Goal: Task Accomplishment & Management: Use online tool/utility

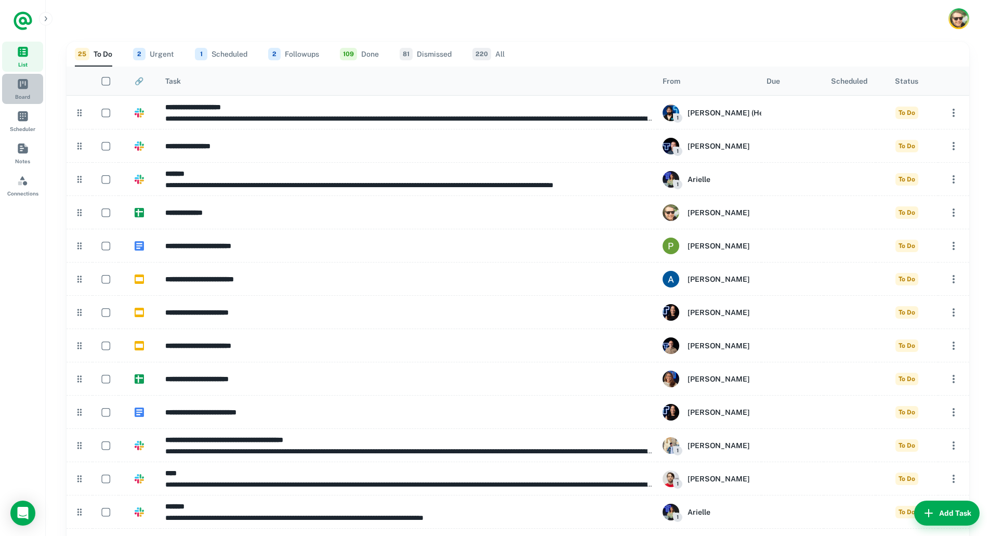
click at [24, 82] on span "Board" at bounding box center [22, 83] width 11 height 11
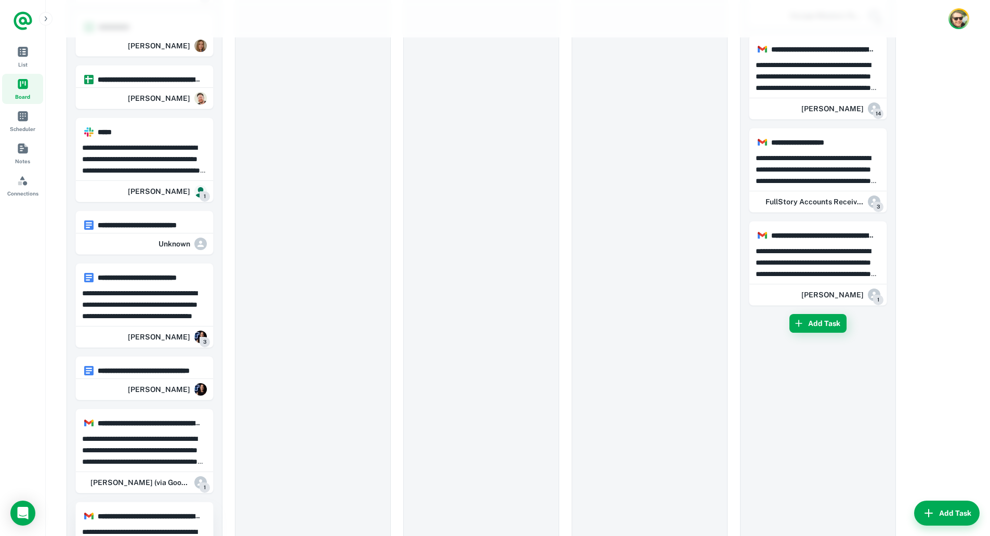
scroll to position [1091, 0]
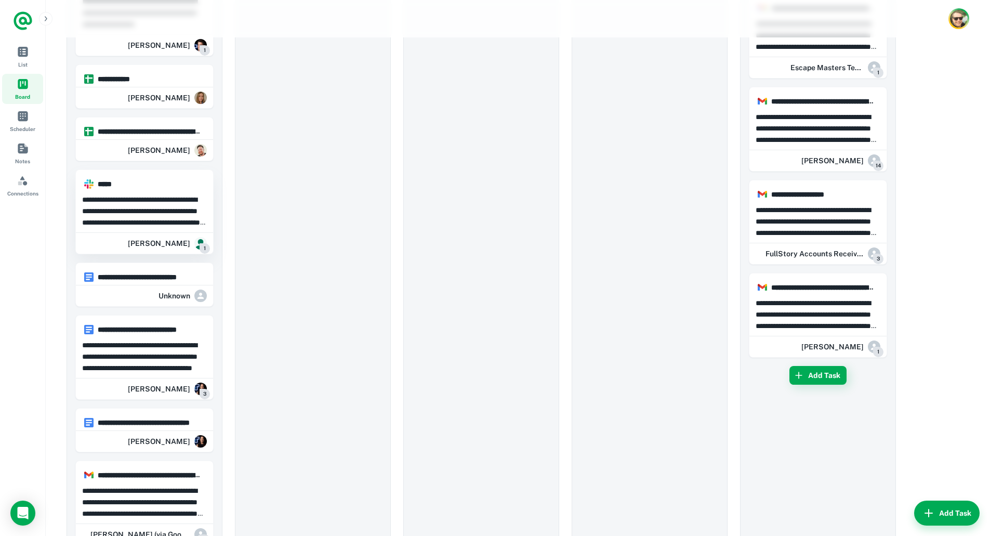
click at [178, 217] on p at bounding box center [144, 211] width 125 height 34
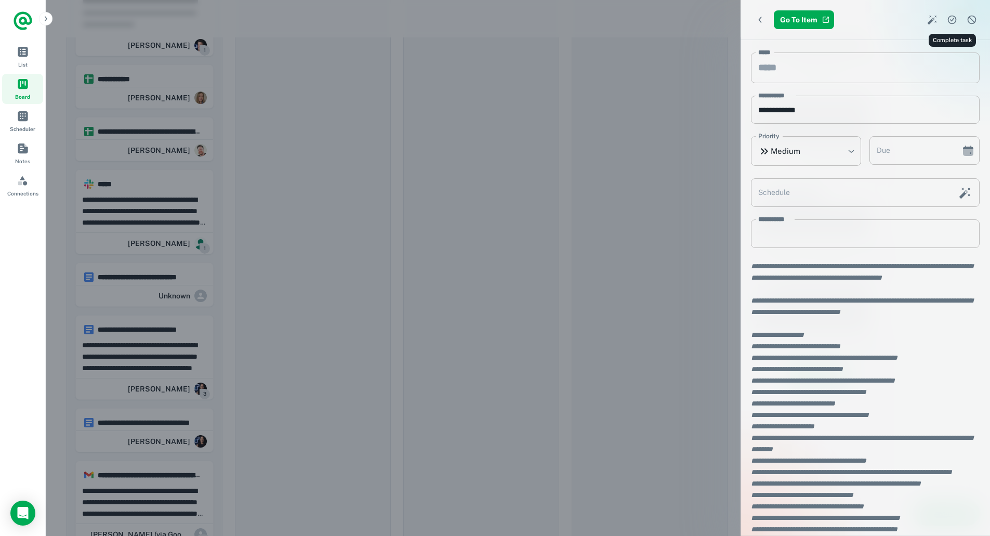
click at [955, 20] on icon "Complete task" at bounding box center [951, 20] width 9 height 9
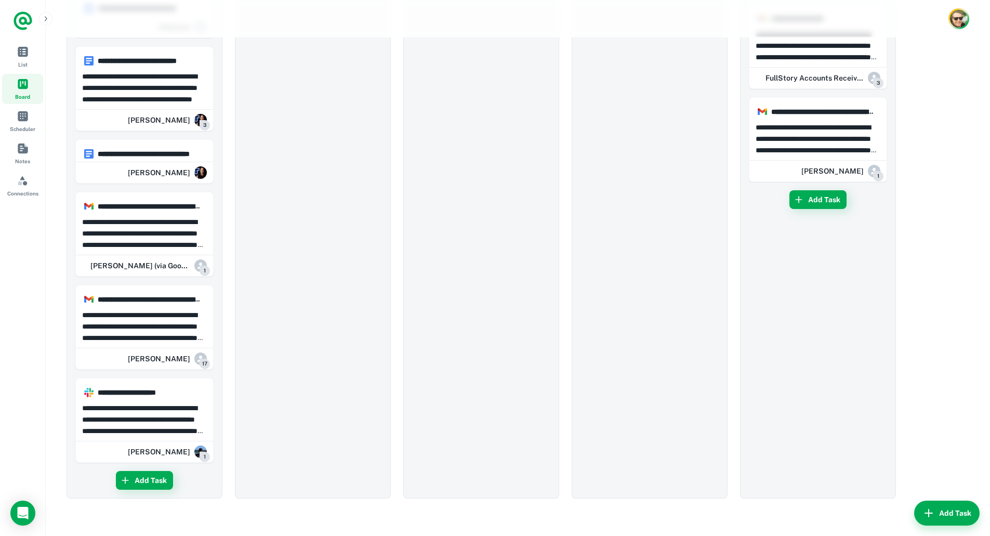
scroll to position [1274, 0]
click at [156, 386] on h6 "**********" at bounding box center [149, 391] width 103 height 11
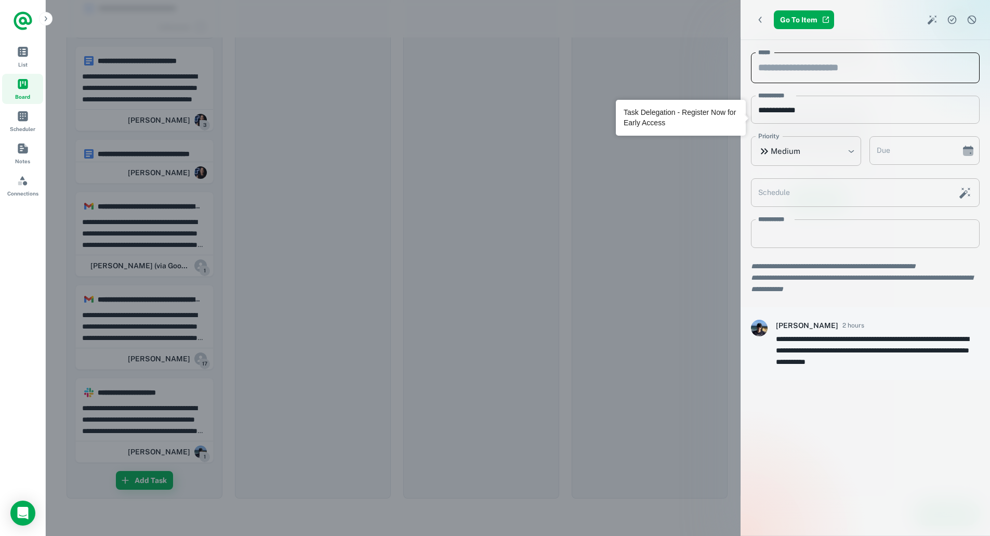
click at [843, 74] on input "*****" at bounding box center [865, 67] width 229 height 31
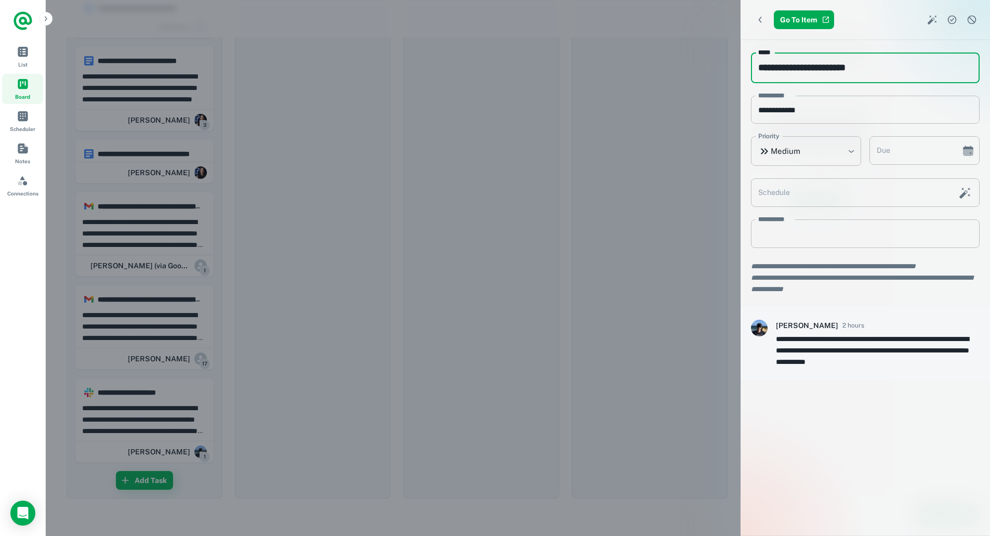
click at [870, 66] on input "**********" at bounding box center [865, 67] width 229 height 31
type input "**********"
click at [757, 19] on icon "Back" at bounding box center [760, 20] width 10 height 10
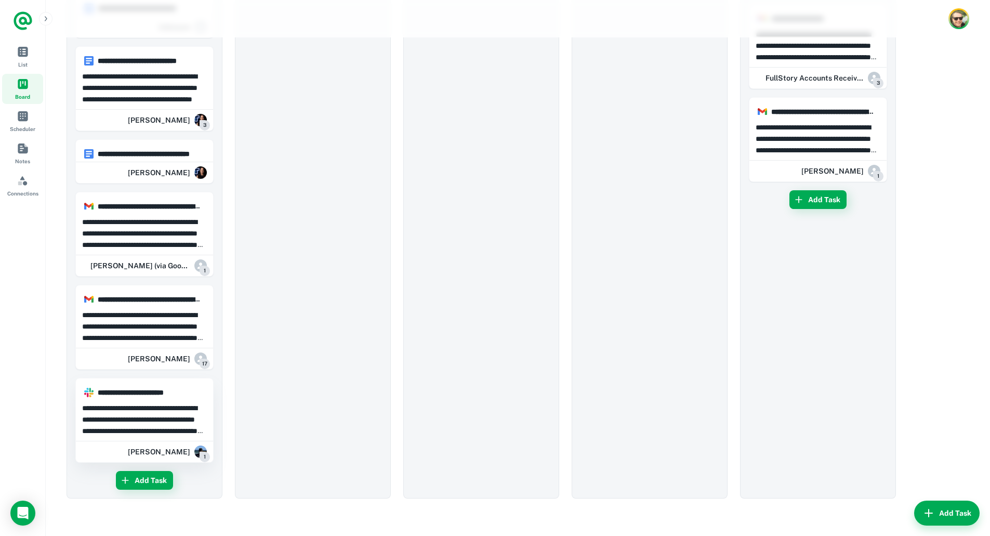
click at [138, 416] on p "**********" at bounding box center [144, 419] width 125 height 34
type input "**********"
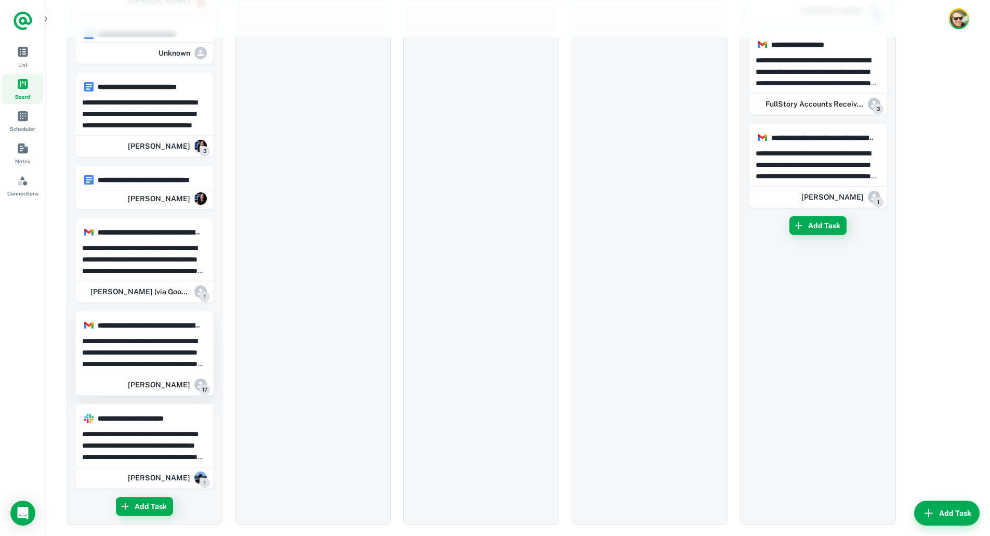
scroll to position [1222, 0]
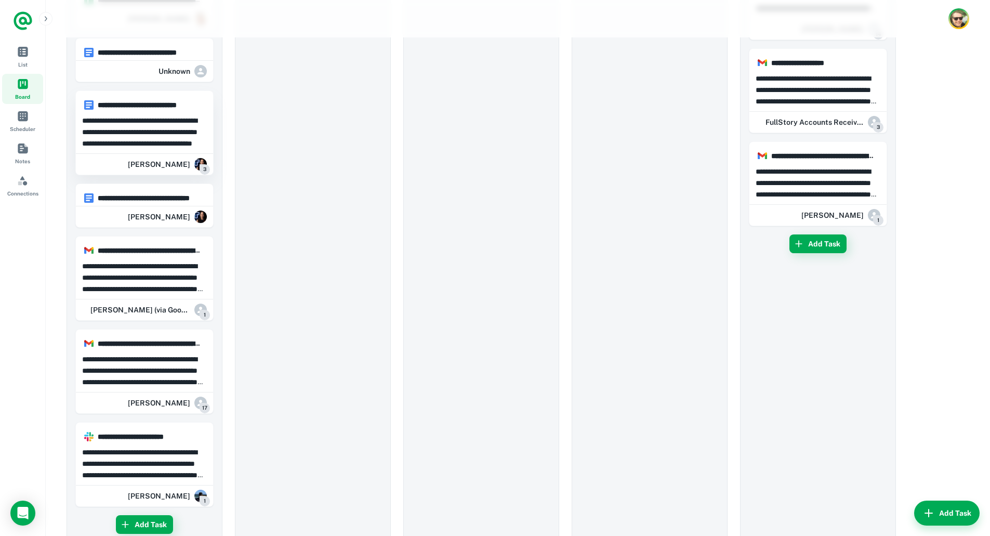
click at [190, 137] on p "**********" at bounding box center [144, 132] width 125 height 34
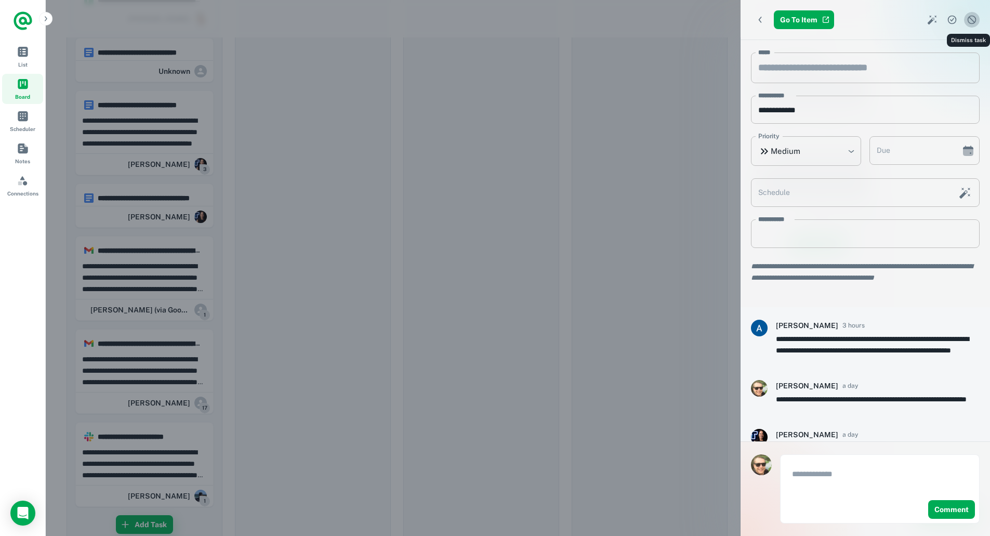
click at [970, 22] on icon "Dismiss task" at bounding box center [971, 20] width 10 height 10
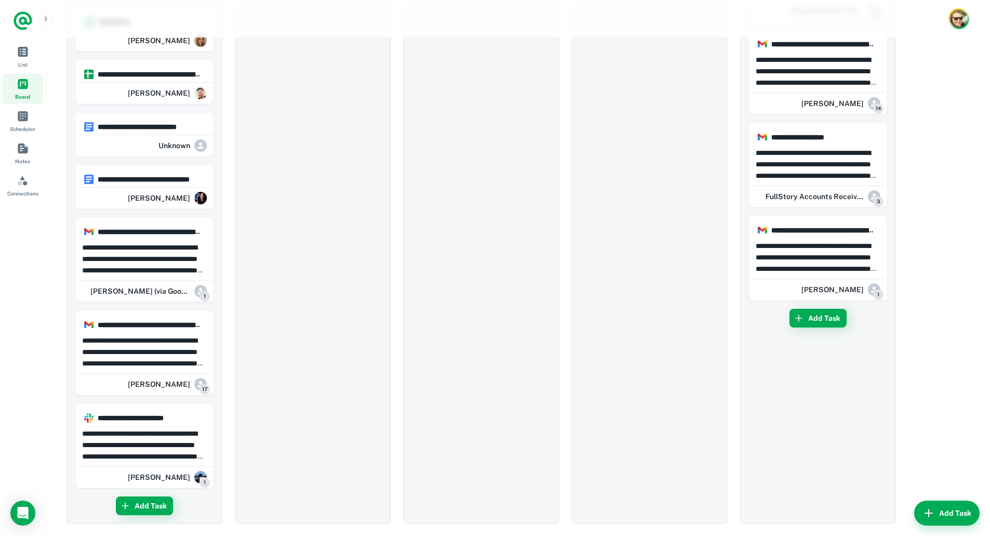
scroll to position [1129, 0]
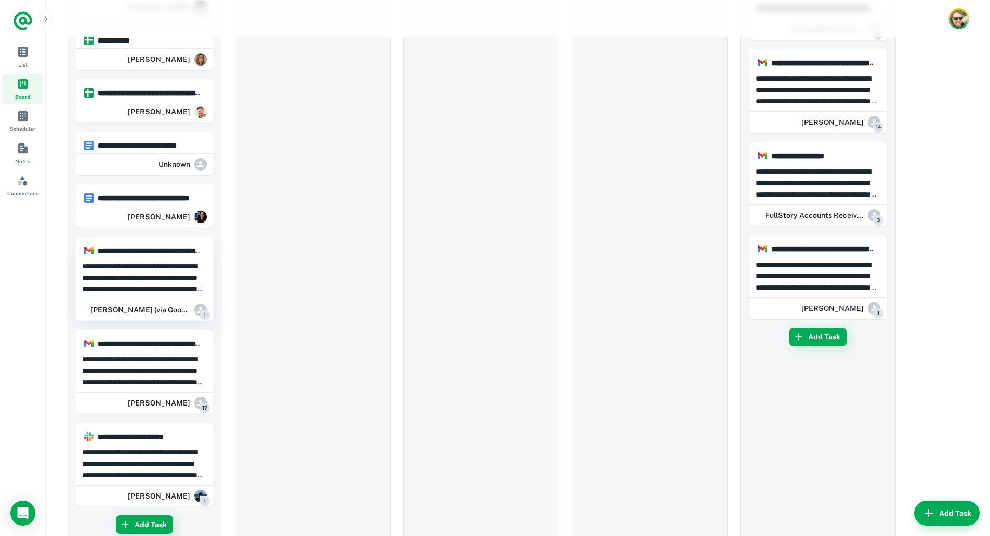
click at [149, 278] on p "**********" at bounding box center [144, 277] width 125 height 34
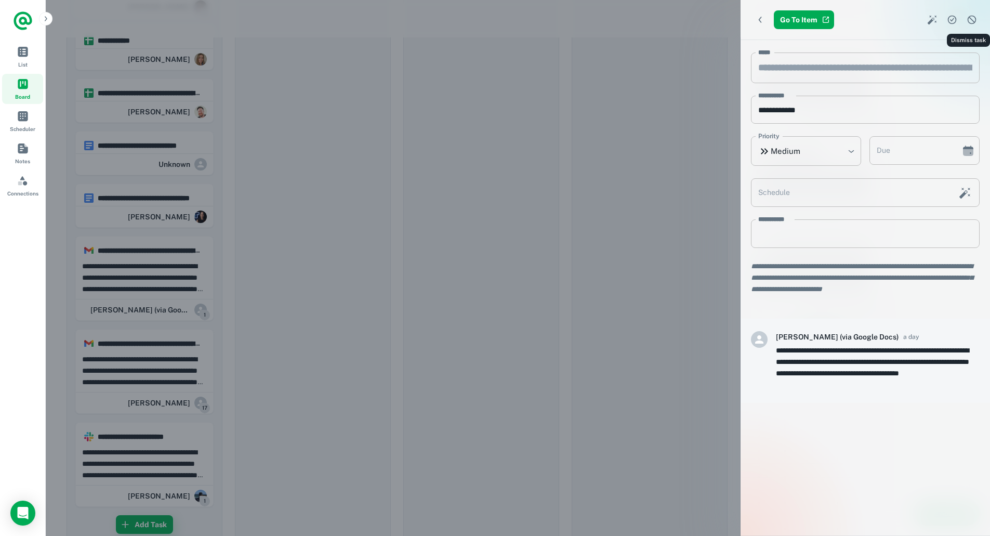
click at [967, 19] on icon "Dismiss task" at bounding box center [971, 20] width 10 height 10
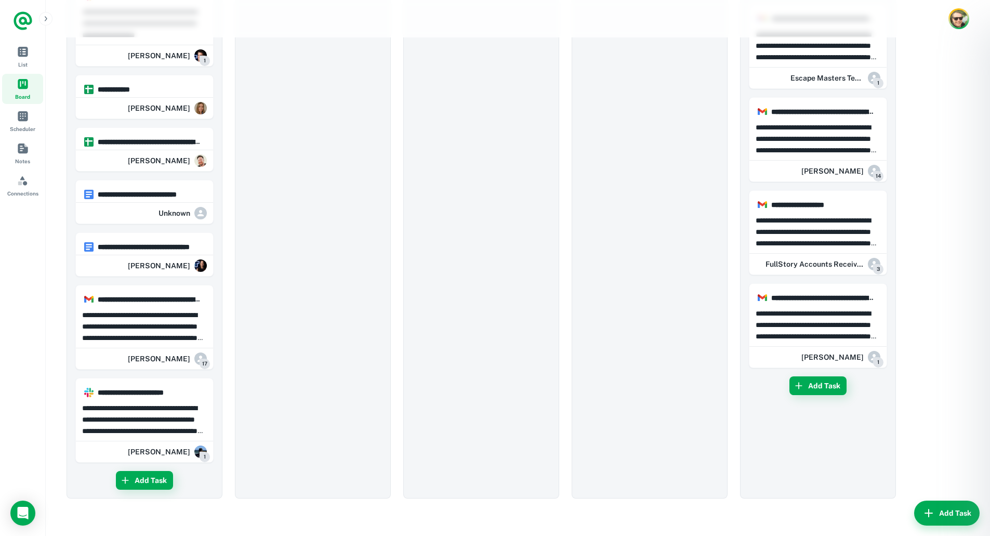
scroll to position [1088, 0]
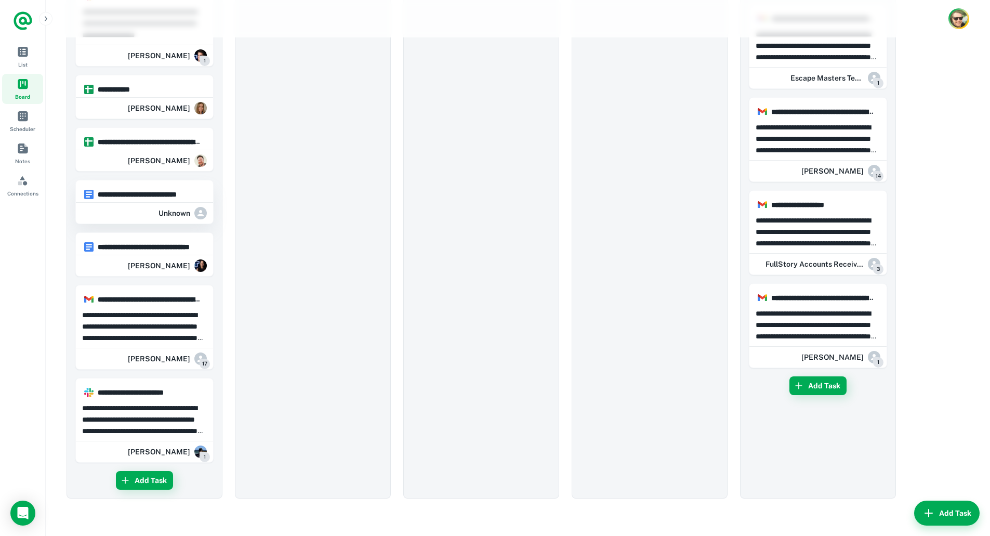
click at [138, 189] on h6 "**********" at bounding box center [149, 194] width 103 height 11
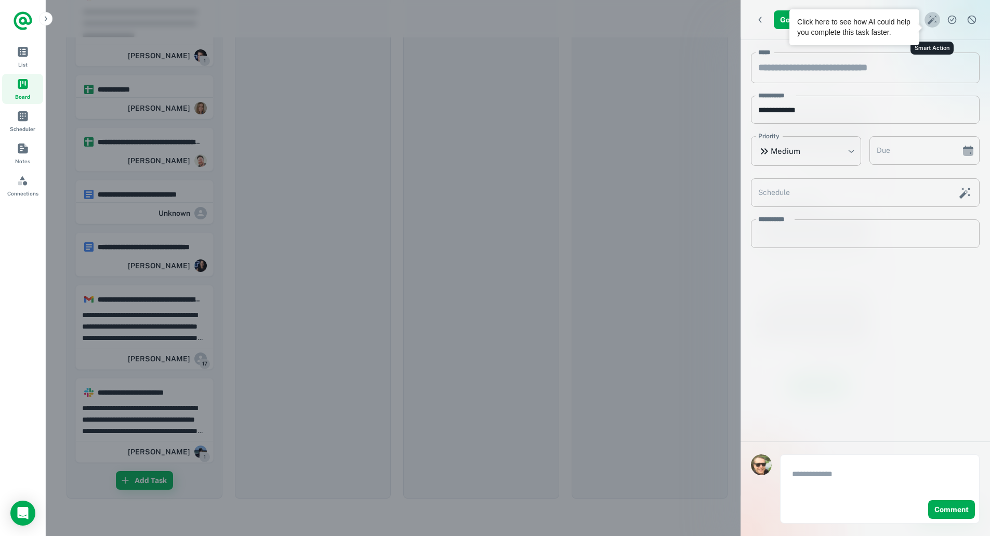
click at [933, 20] on icon "Smart Action" at bounding box center [931, 20] width 9 height 9
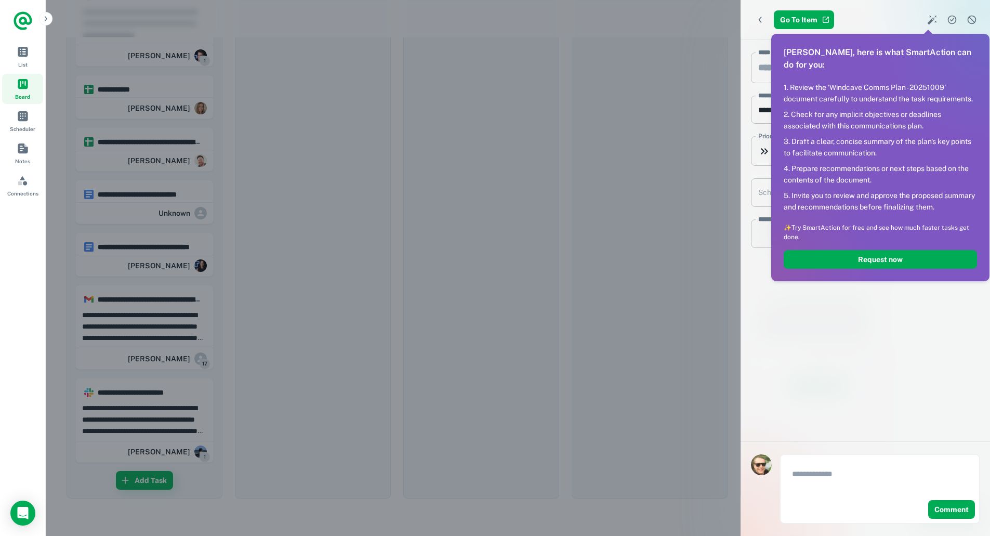
click at [911, 21] on div at bounding box center [495, 268] width 990 height 536
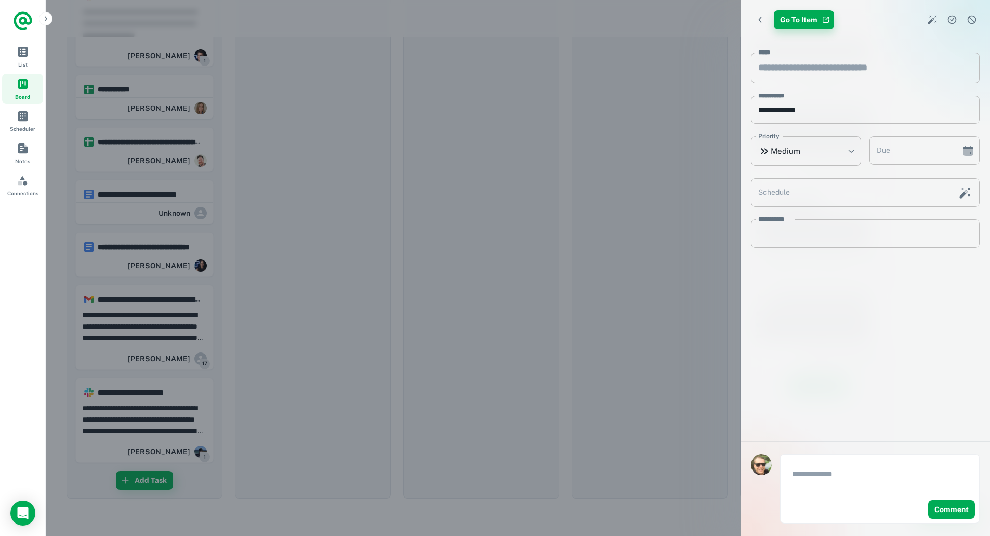
click at [801, 16] on link "Go To Item" at bounding box center [803, 19] width 60 height 19
click at [364, 189] on div at bounding box center [495, 268] width 990 height 536
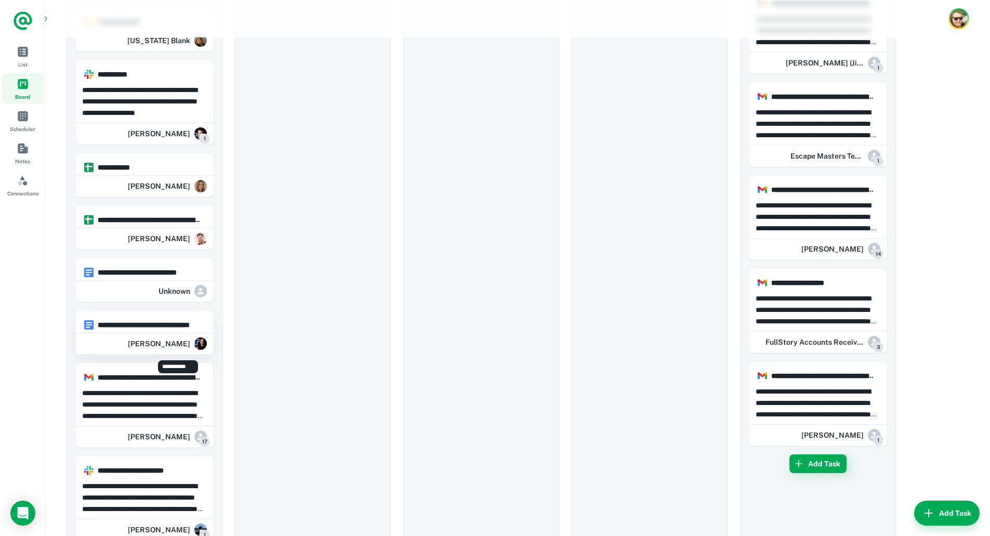
scroll to position [984, 0]
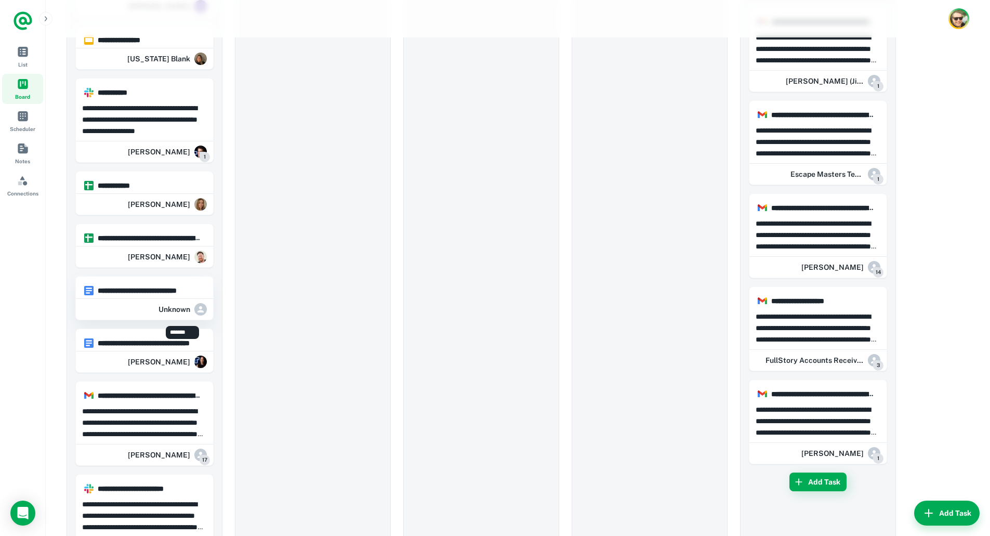
click at [161, 307] on h6 "Unknown" at bounding box center [174, 308] width 32 height 11
click at [22, 179] on span "Connections" at bounding box center [22, 180] width 11 height 11
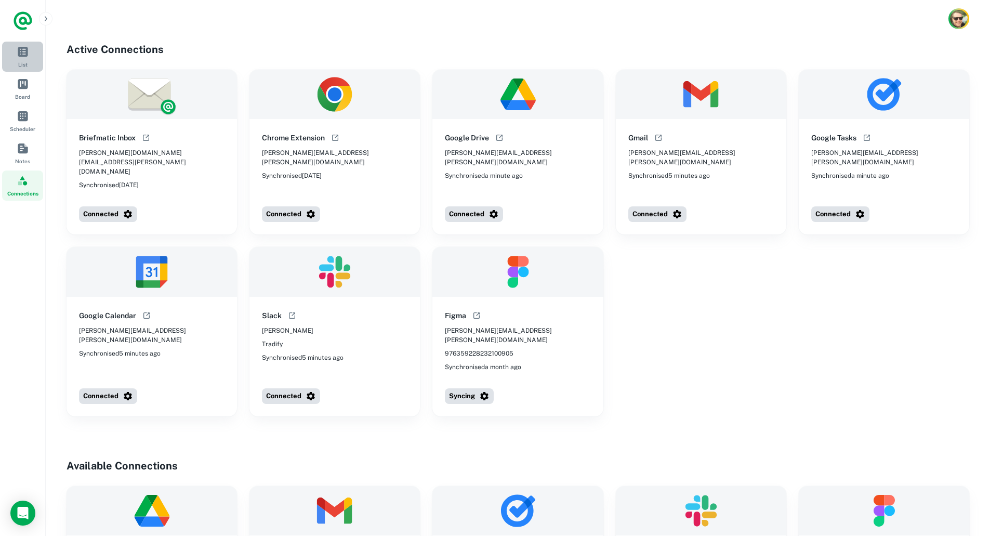
click at [21, 48] on span "List" at bounding box center [22, 51] width 11 height 11
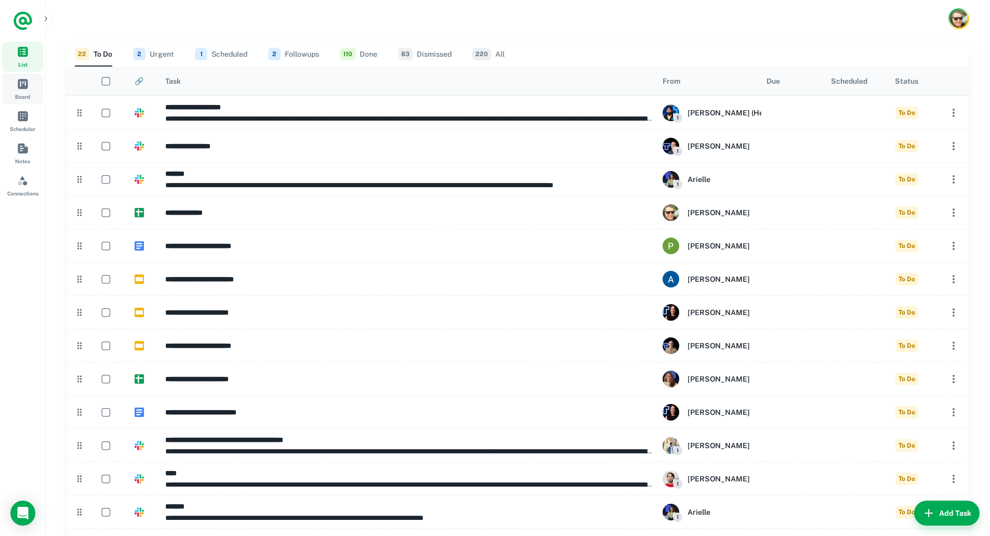
click at [26, 80] on span "Board" at bounding box center [22, 83] width 11 height 11
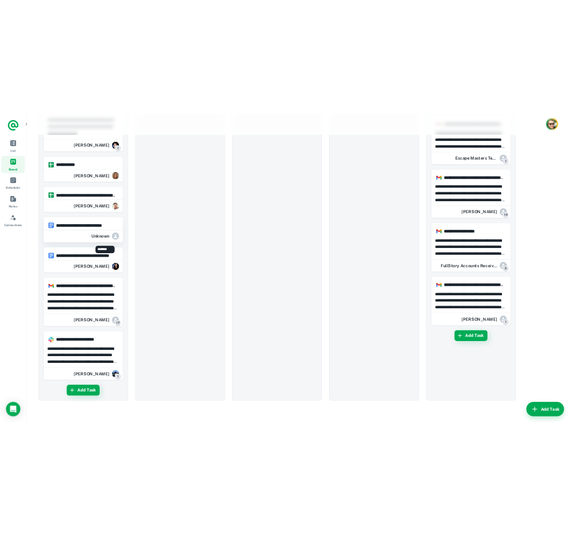
scroll to position [1084, 0]
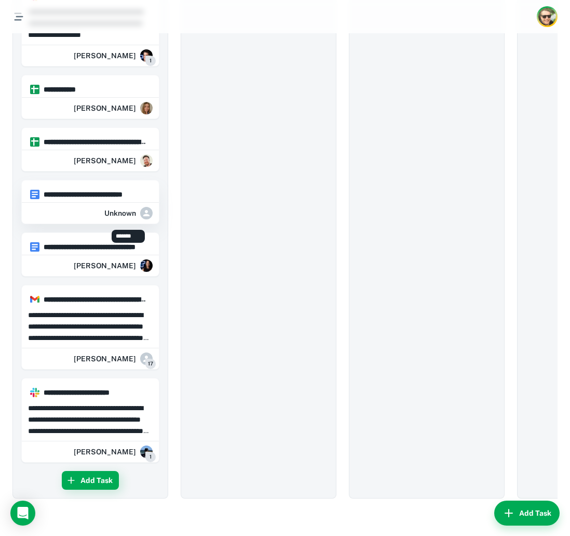
click at [114, 203] on div "Unknown" at bounding box center [128, 213] width 48 height 21
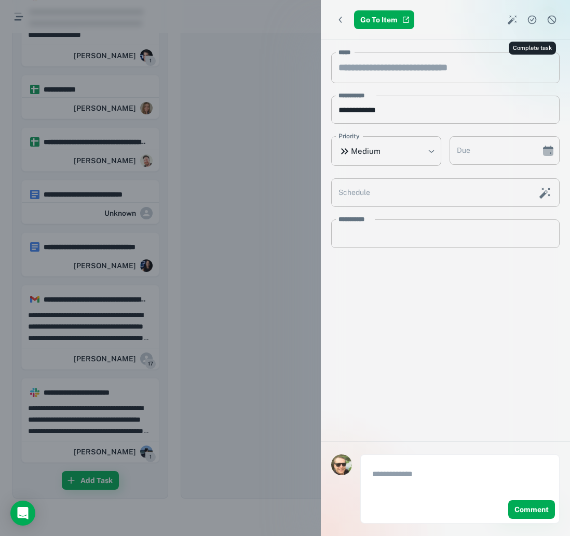
click at [531, 18] on icon "Complete task" at bounding box center [532, 20] width 10 height 10
click at [239, 398] on div at bounding box center [285, 268] width 570 height 536
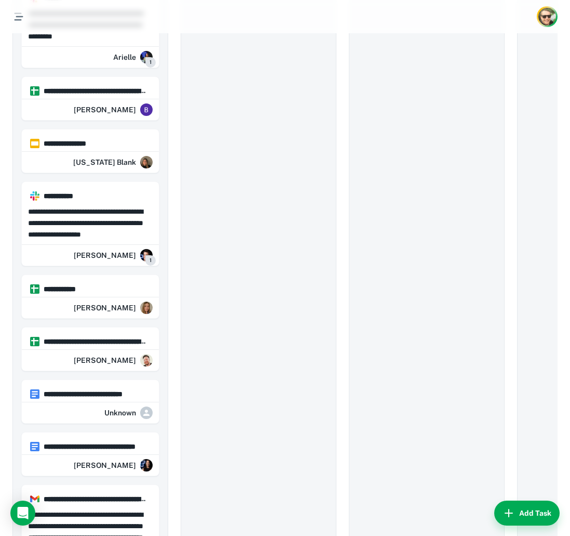
scroll to position [876, 0]
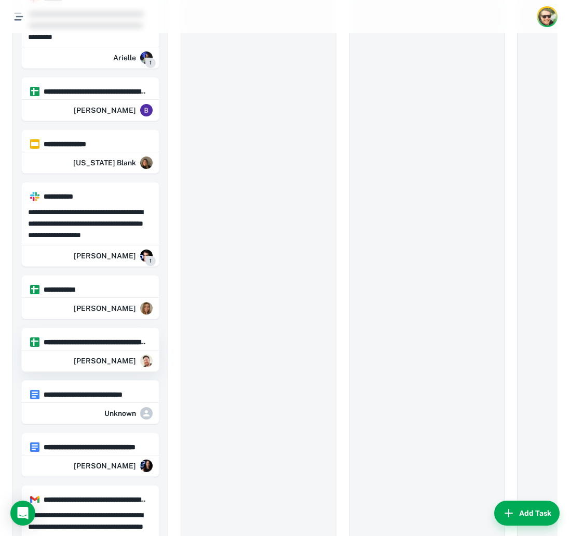
click at [128, 351] on div "[PERSON_NAME]" at bounding box center [113, 360] width 79 height 21
click at [130, 299] on div "[PERSON_NAME]" at bounding box center [113, 308] width 79 height 21
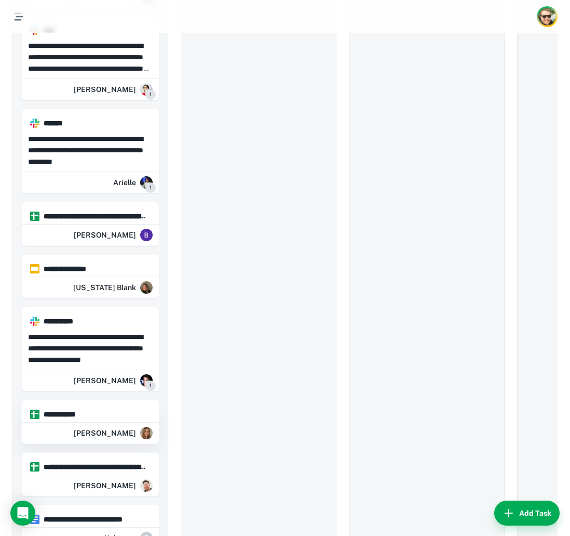
scroll to position [720, 0]
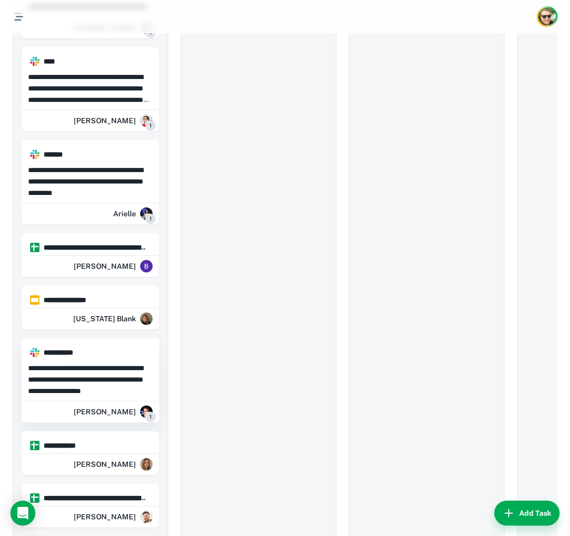
click at [106, 373] on p "**********" at bounding box center [90, 379] width 125 height 34
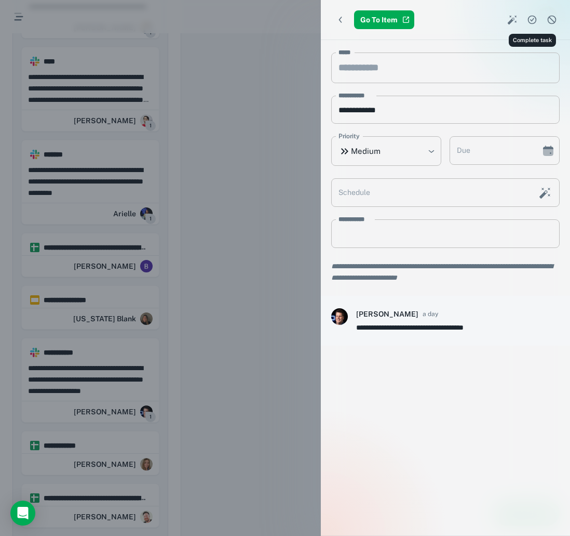
click at [528, 19] on icon "Complete task" at bounding box center [532, 20] width 9 height 9
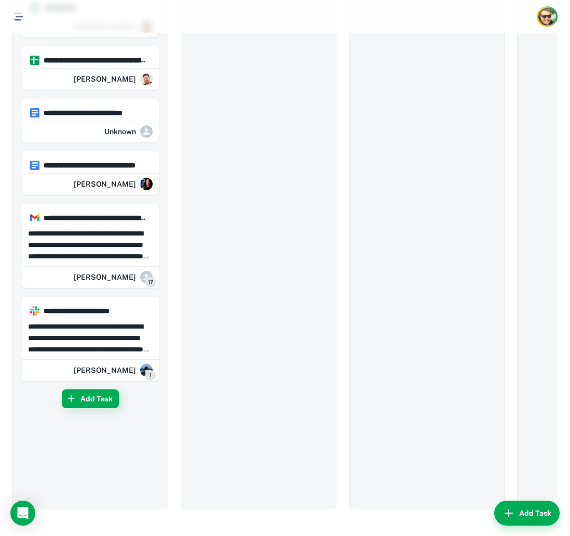
scroll to position [1083, 0]
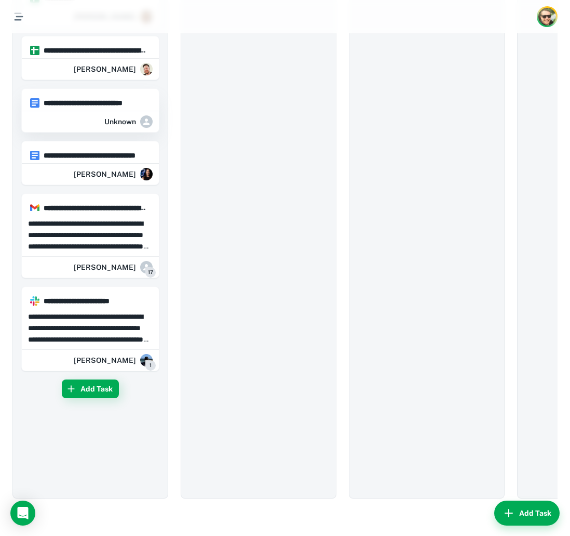
click at [90, 111] on div "Unknown" at bounding box center [90, 121] width 137 height 21
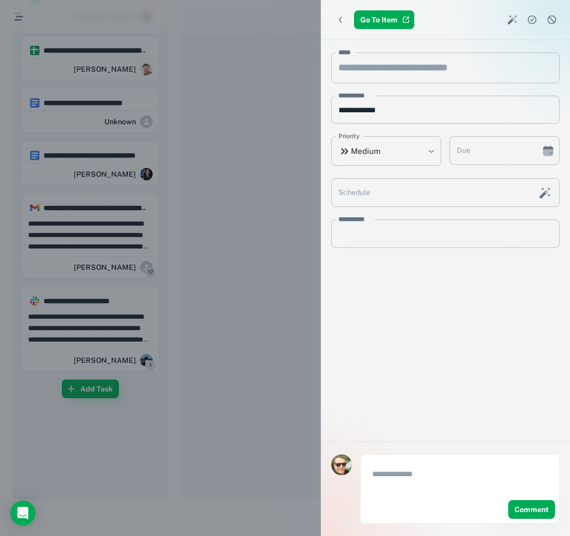
click at [184, 131] on div at bounding box center [285, 268] width 570 height 536
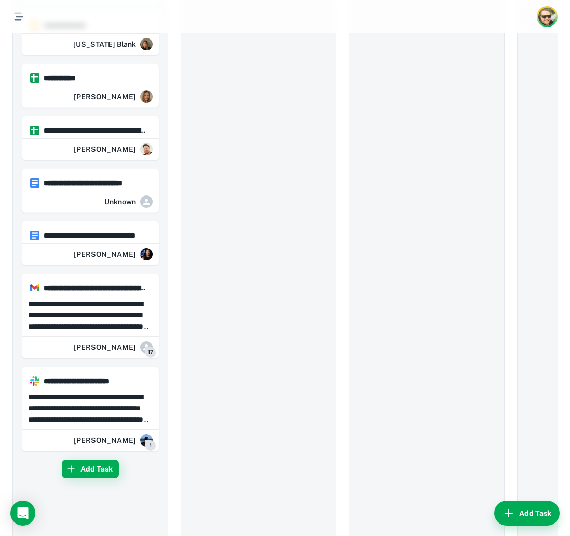
scroll to position [979, 0]
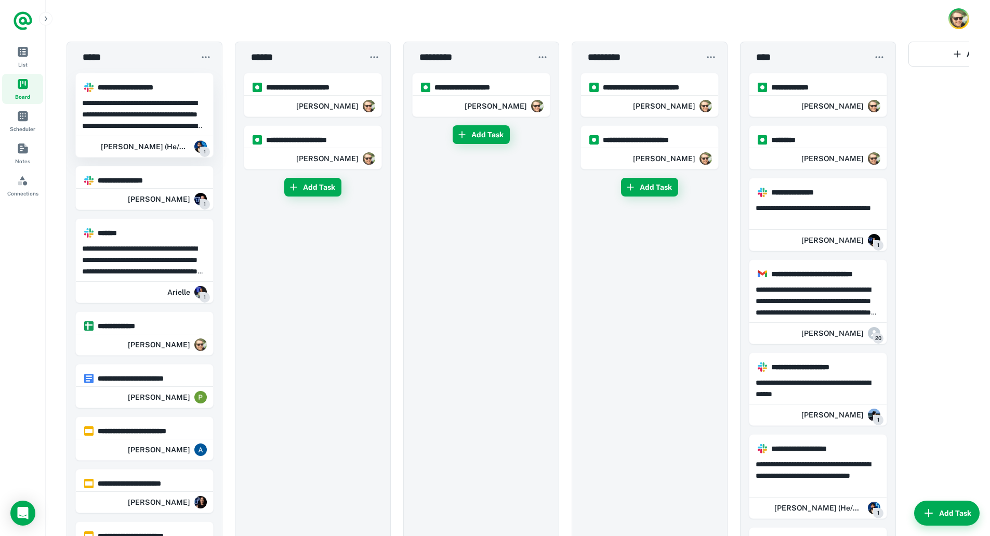
click at [184, 107] on p at bounding box center [144, 114] width 125 height 34
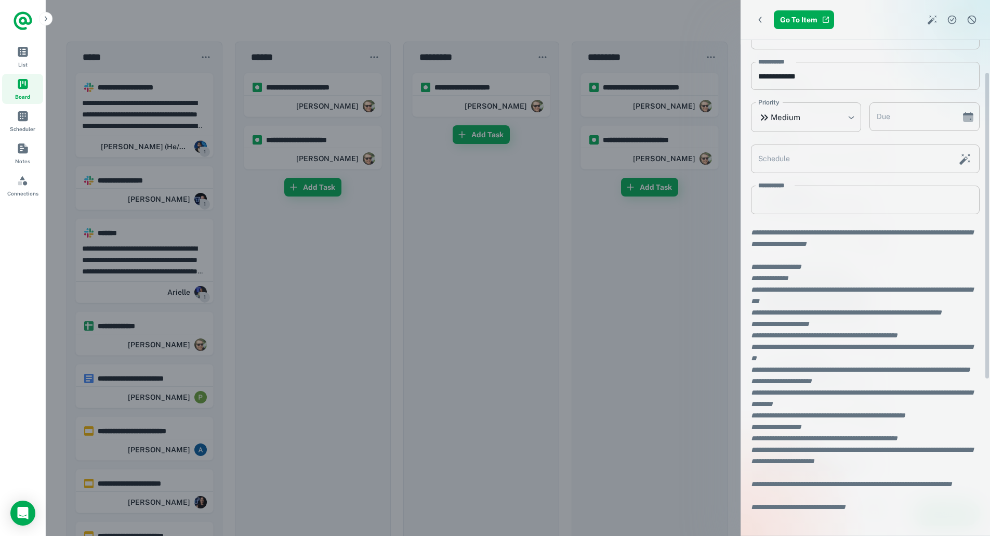
scroll to position [52, 0]
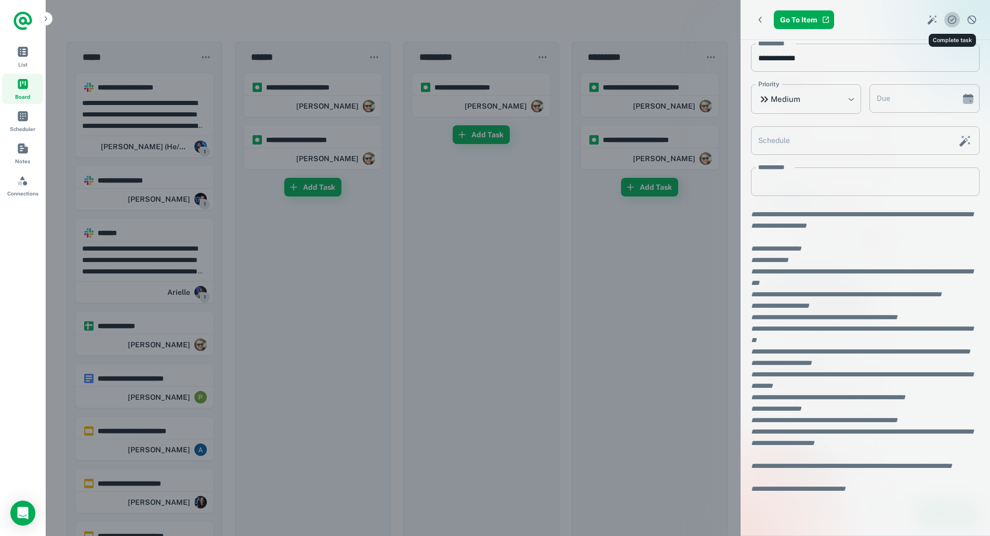
click at [955, 23] on icon "Complete task" at bounding box center [951, 20] width 10 height 10
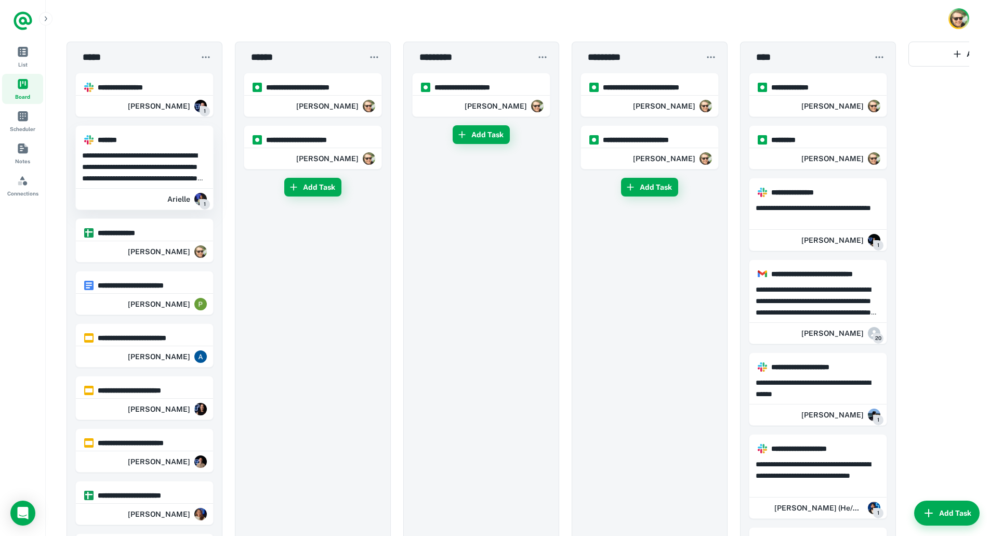
click at [133, 159] on p "**********" at bounding box center [144, 167] width 125 height 34
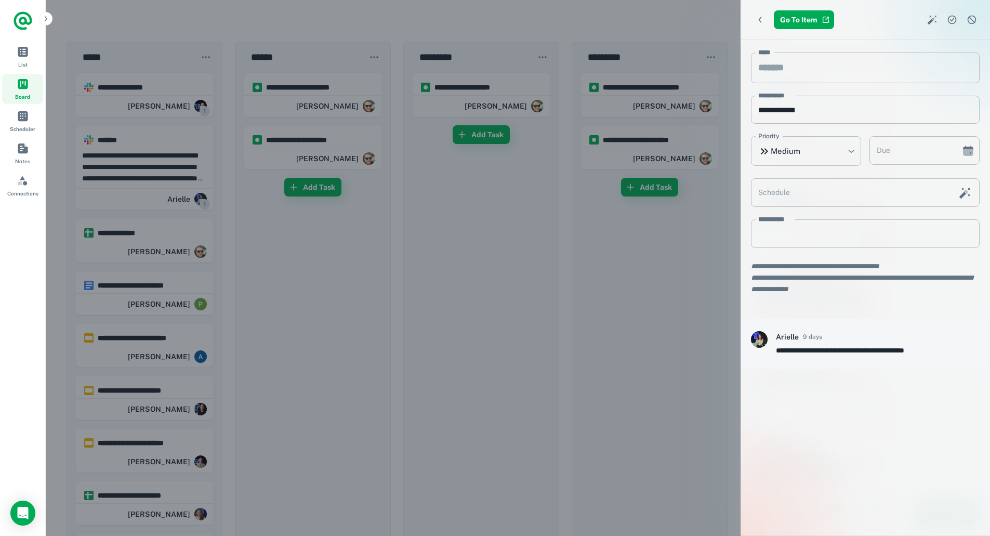
click at [953, 21] on icon "Complete task" at bounding box center [951, 20] width 10 height 10
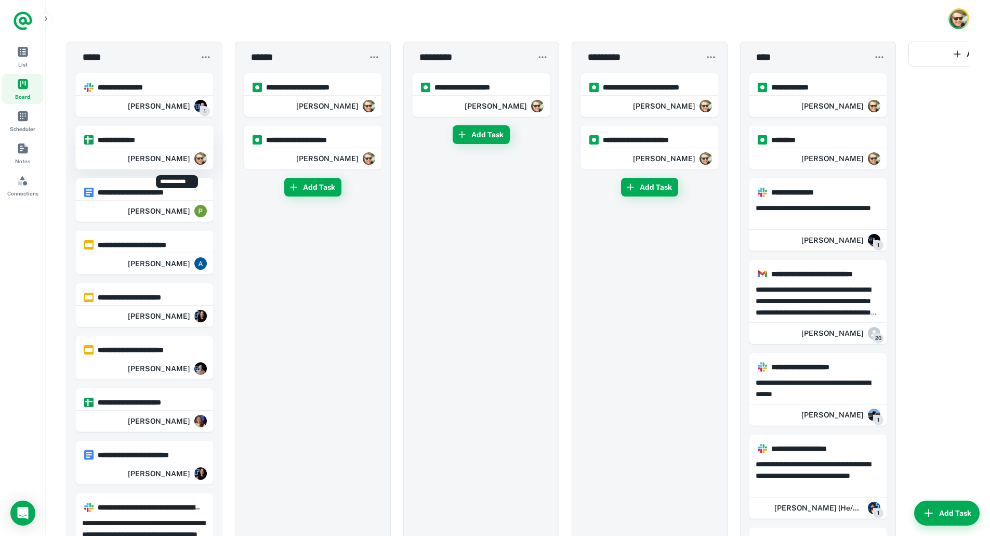
click at [165, 158] on h6 "[PERSON_NAME]" at bounding box center [159, 158] width 62 height 11
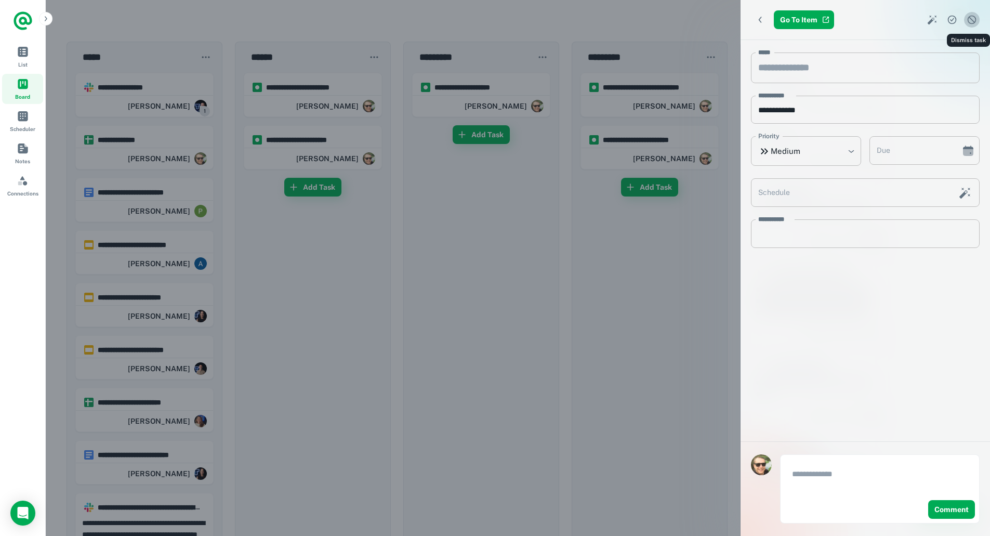
click at [970, 19] on icon "Dismiss task" at bounding box center [971, 20] width 9 height 9
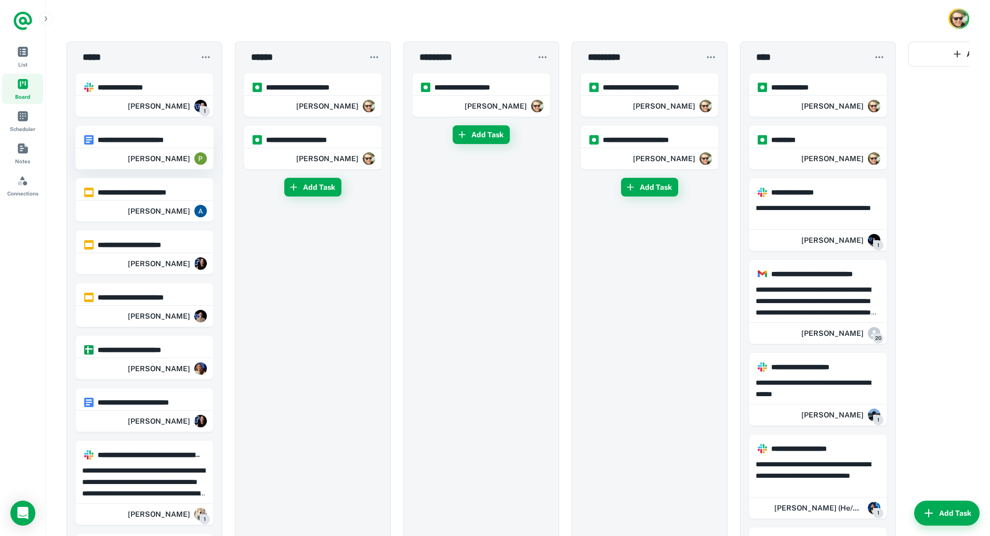
click at [170, 146] on hr at bounding box center [144, 146] width 137 height 3
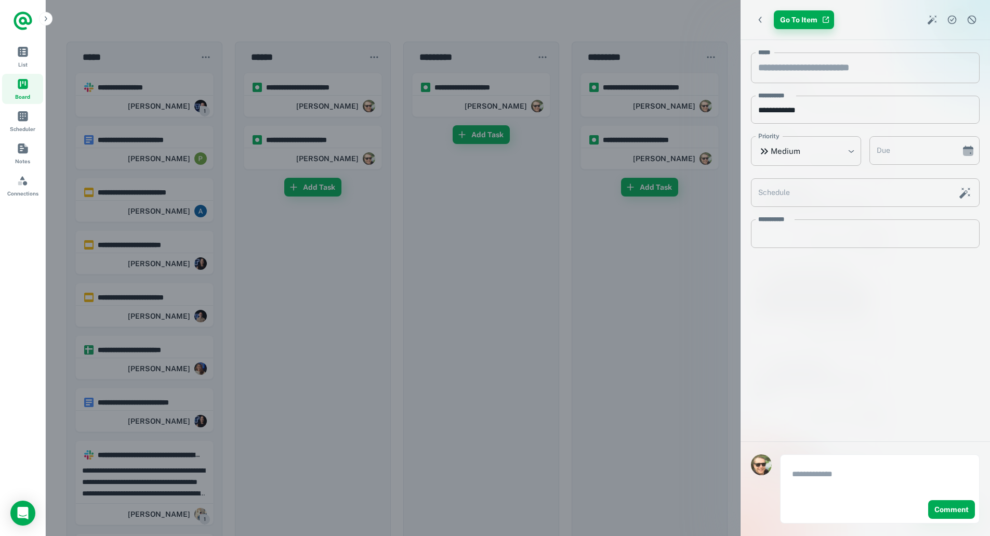
click at [798, 21] on link "Go To Item" at bounding box center [803, 19] width 60 height 19
click at [242, 208] on div at bounding box center [495, 268] width 990 height 536
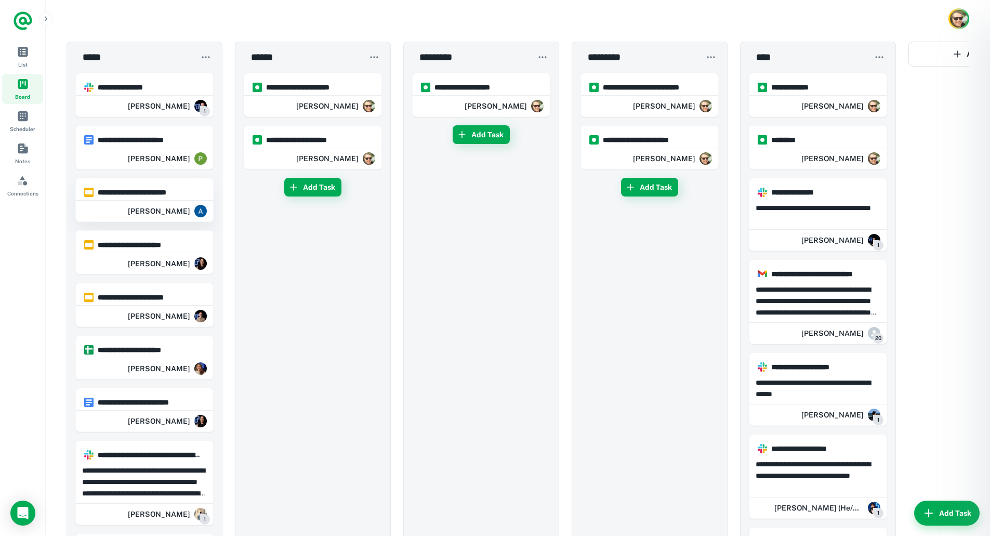
click at [151, 198] on hr at bounding box center [144, 199] width 137 height 3
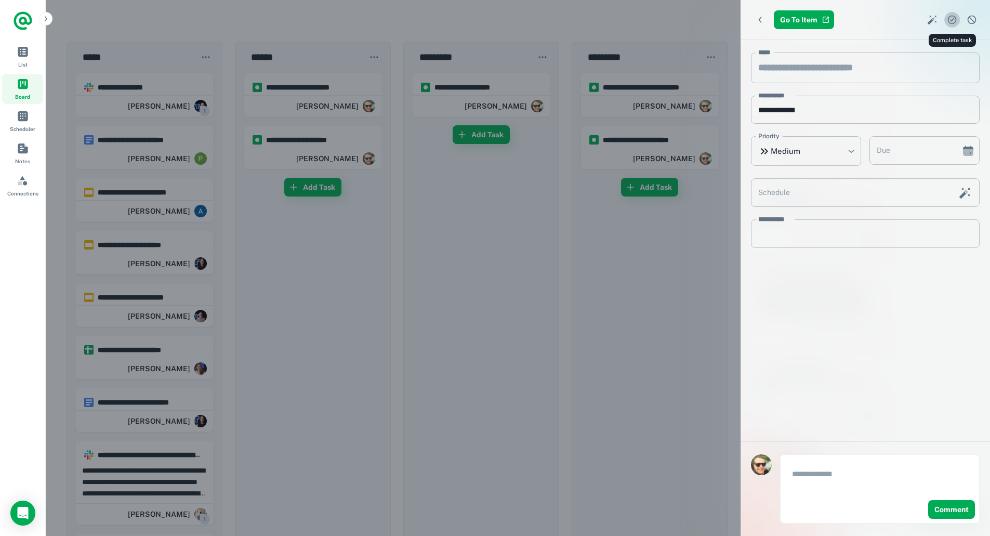
click at [951, 16] on icon "Complete task" at bounding box center [951, 20] width 9 height 9
click at [237, 240] on div at bounding box center [495, 268] width 990 height 536
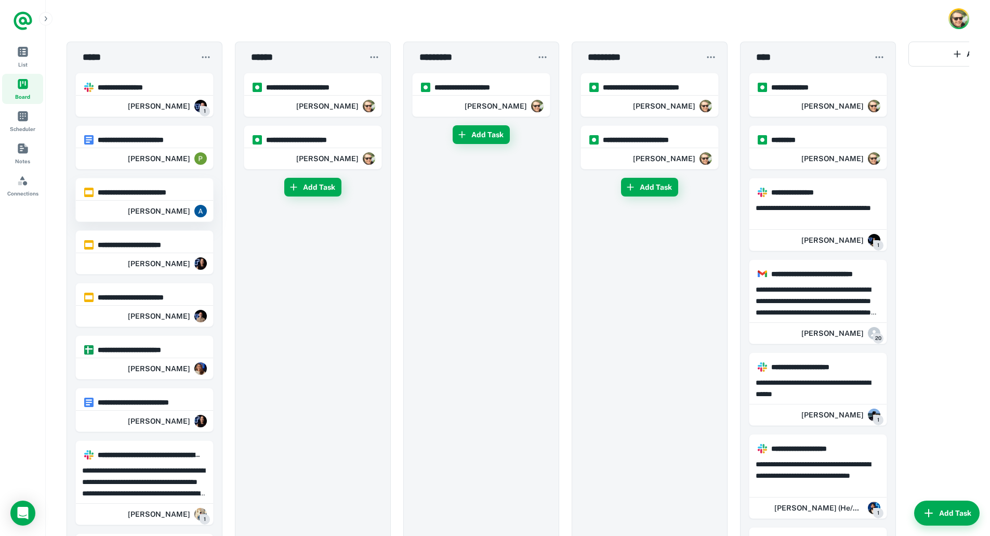
click at [145, 198] on hr at bounding box center [144, 199] width 137 height 3
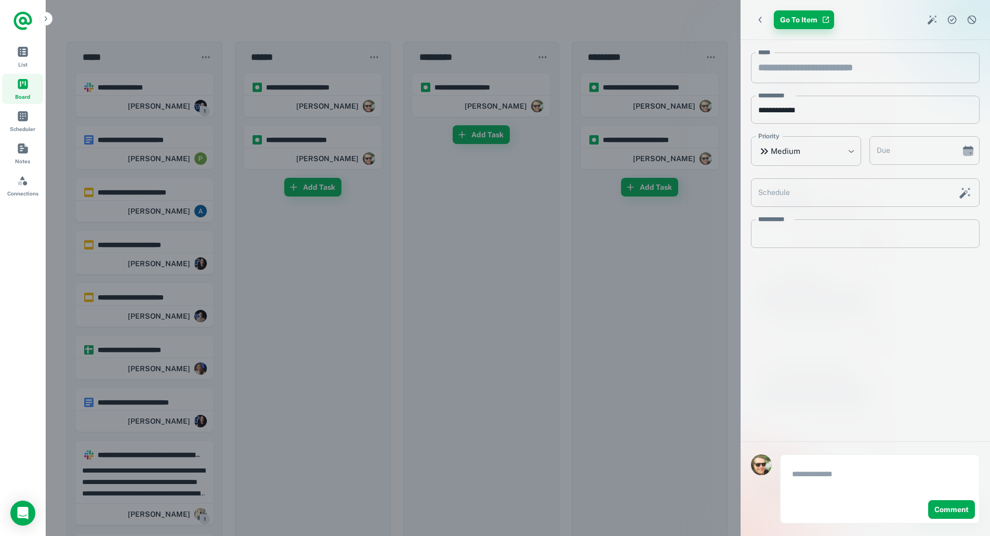
click at [816, 19] on link "Go To Item" at bounding box center [803, 19] width 60 height 19
click at [970, 21] on icon "Dismiss task" at bounding box center [971, 20] width 10 height 10
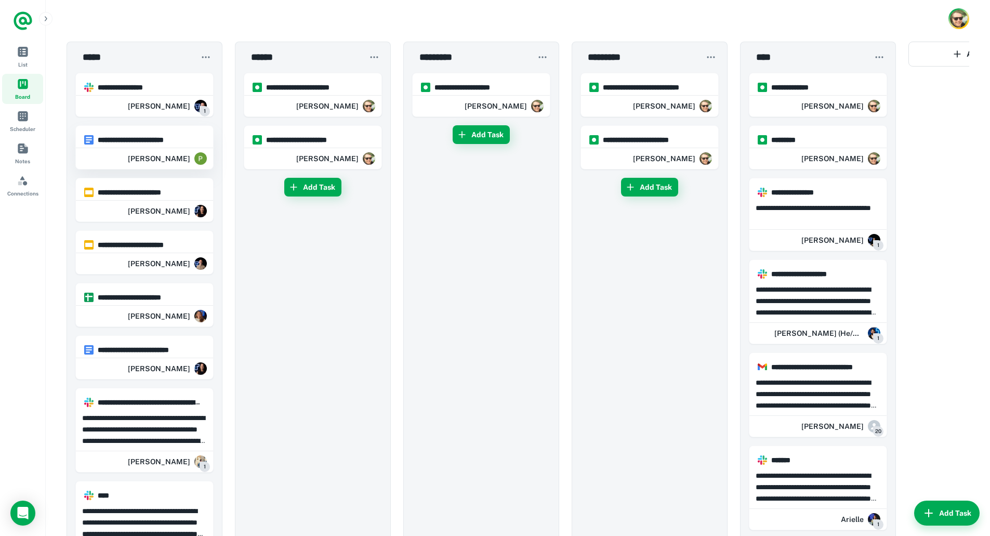
click at [163, 144] on h6 "**********" at bounding box center [149, 139] width 103 height 11
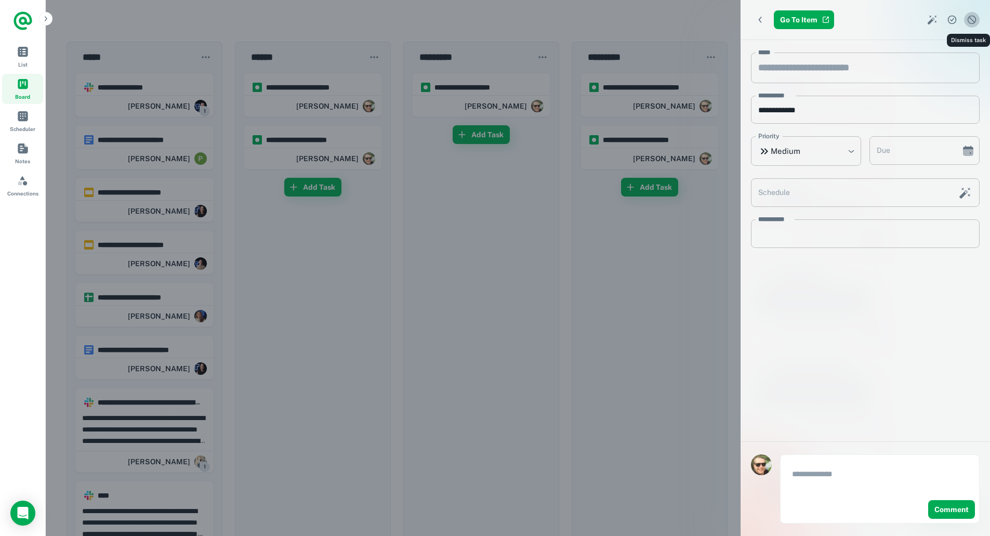
click at [972, 21] on icon "Dismiss task" at bounding box center [971, 20] width 10 height 10
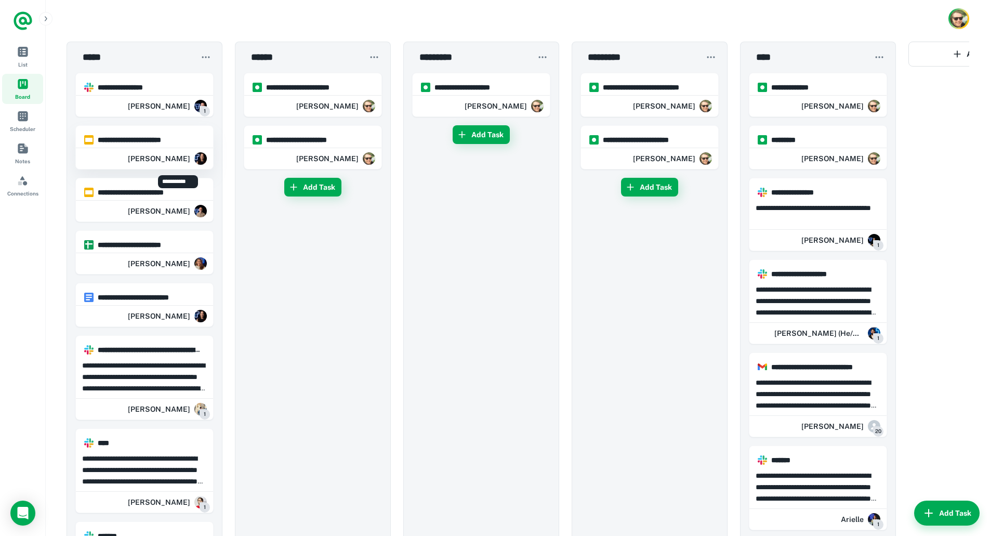
click at [155, 152] on div "[PERSON_NAME]" at bounding box center [167, 158] width 79 height 21
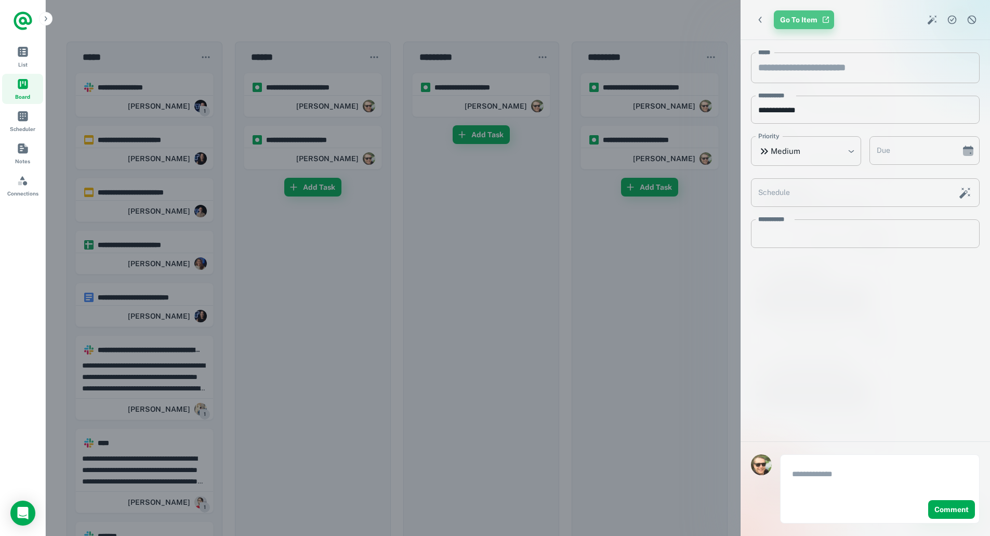
click at [798, 22] on link "Go To Item" at bounding box center [803, 19] width 60 height 19
click at [369, 18] on div at bounding box center [495, 268] width 990 height 536
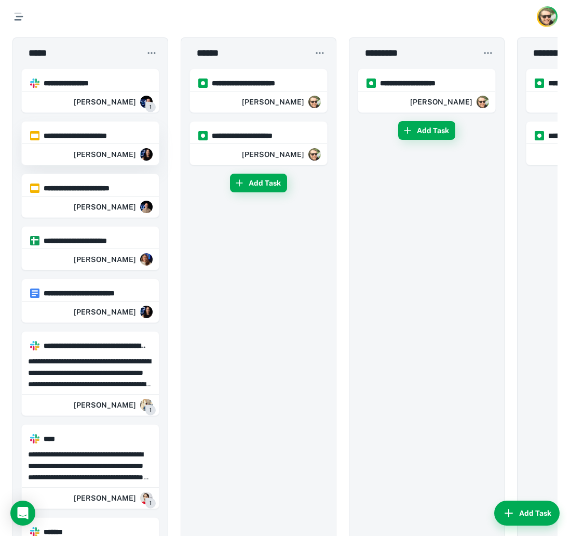
click at [87, 150] on div "[PERSON_NAME]" at bounding box center [90, 154] width 137 height 21
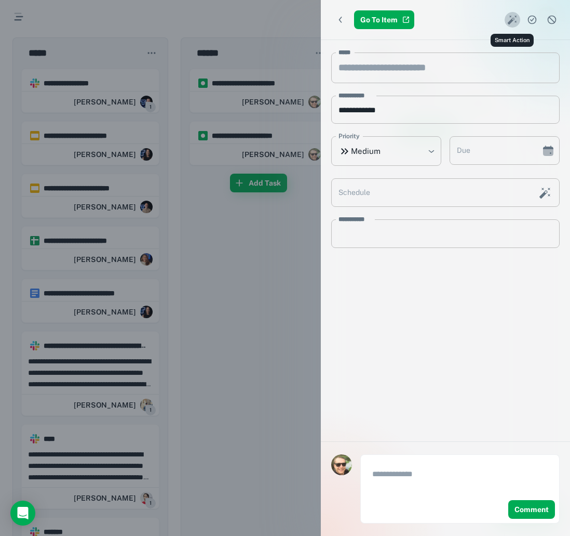
click at [513, 19] on icon "Smart Action" at bounding box center [512, 20] width 10 height 10
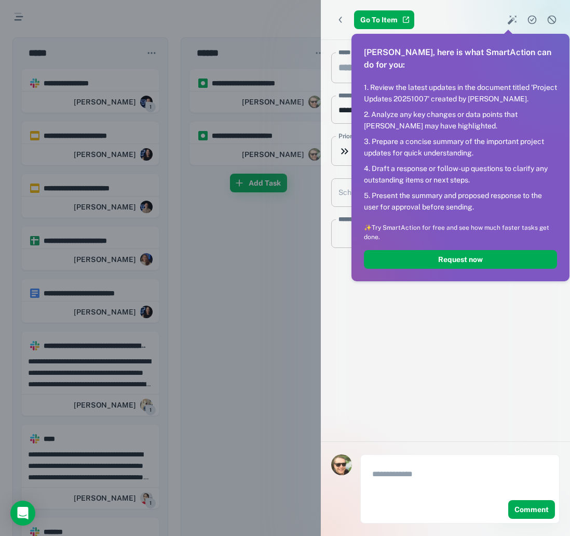
click at [271, 231] on div at bounding box center [285, 268] width 570 height 536
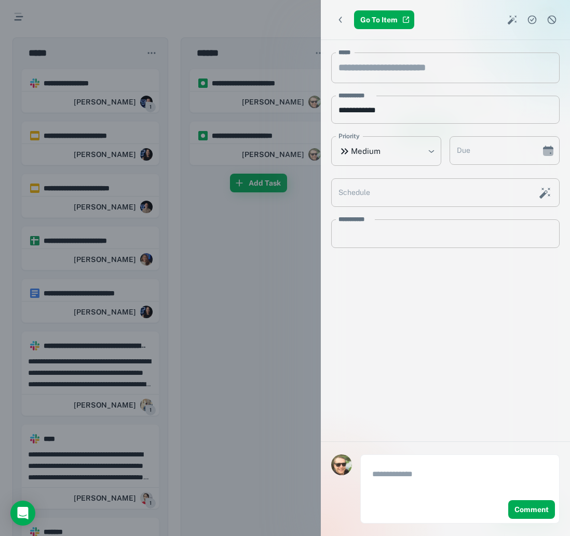
click at [129, 129] on div at bounding box center [285, 268] width 570 height 536
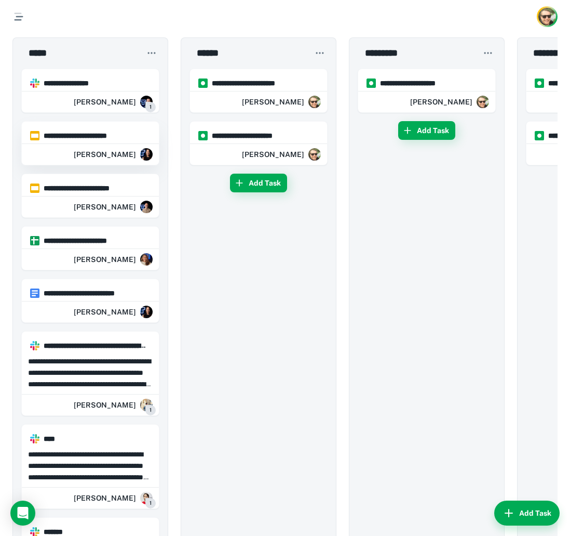
click at [111, 144] on div "[PERSON_NAME]" at bounding box center [113, 154] width 79 height 21
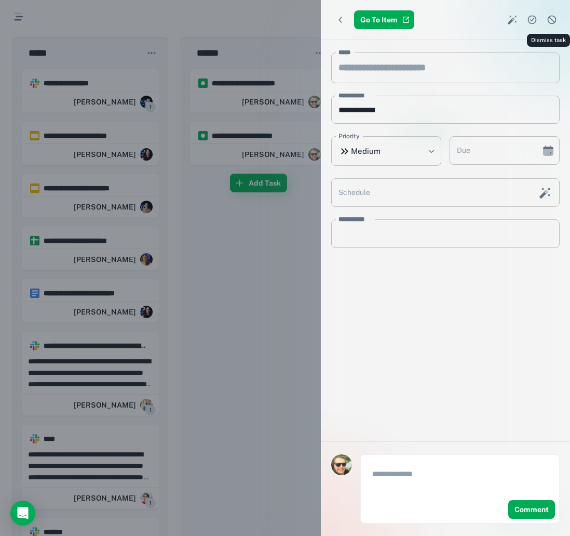
click at [551, 22] on icon "Dismiss task" at bounding box center [552, 20] width 10 height 10
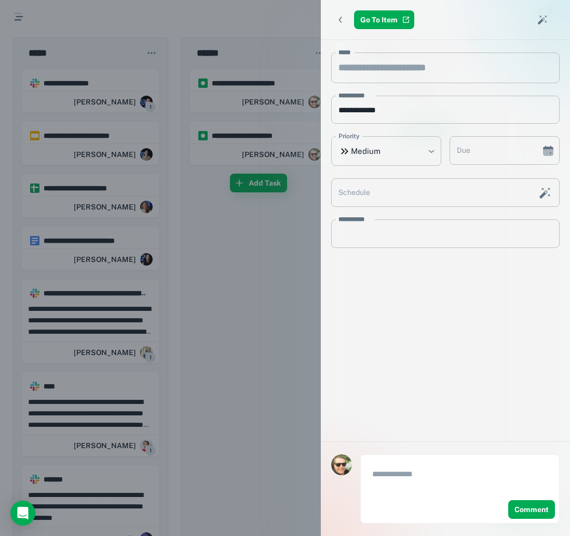
click at [191, 189] on div at bounding box center [285, 268] width 570 height 536
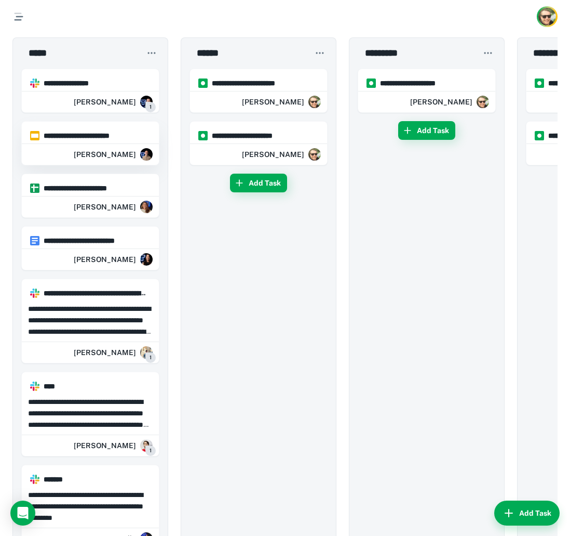
click at [112, 139] on h6 "**********" at bounding box center [95, 135] width 103 height 11
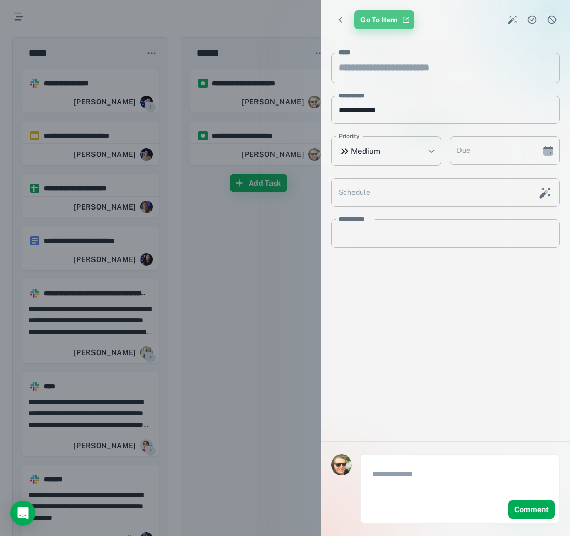
click at [387, 17] on link "Go To Item" at bounding box center [384, 19] width 60 height 19
click at [305, 29] on div at bounding box center [285, 268] width 570 height 536
